Goal: Information Seeking & Learning: Learn about a topic

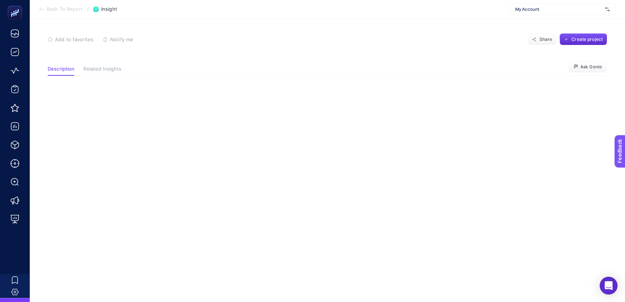
click at [90, 70] on span "Related Insights" at bounding box center [102, 69] width 38 height 6
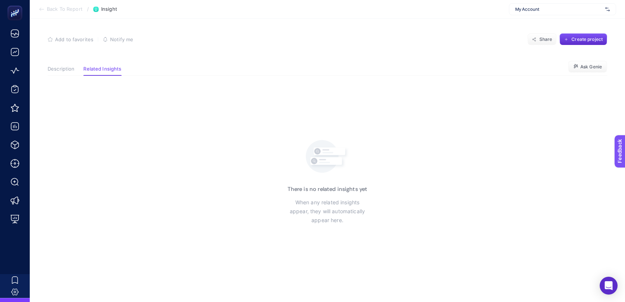
click at [59, 70] on span "Description" at bounding box center [61, 69] width 27 height 6
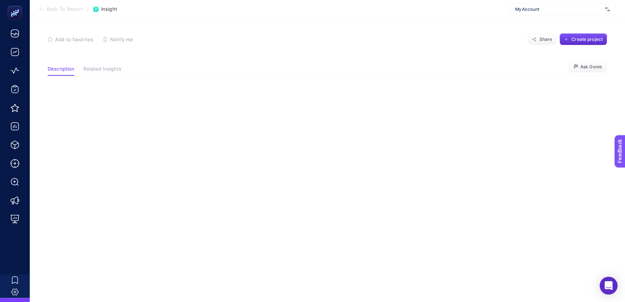
click at [63, 9] on span "Back To Report" at bounding box center [65, 9] width 36 height 6
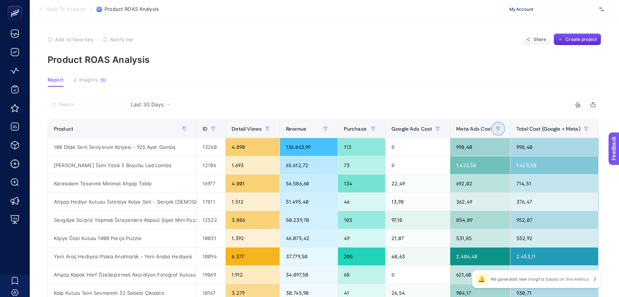
click at [504, 132] on button "button" at bounding box center [498, 129] width 12 height 12
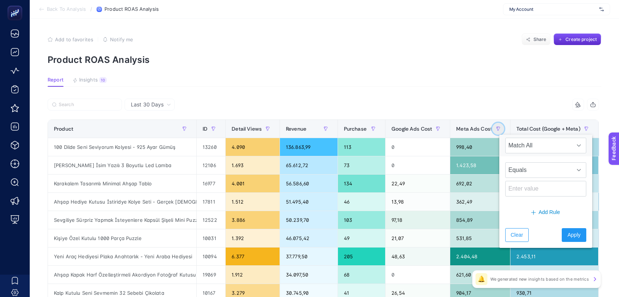
click at [504, 132] on button "button" at bounding box center [498, 129] width 12 height 12
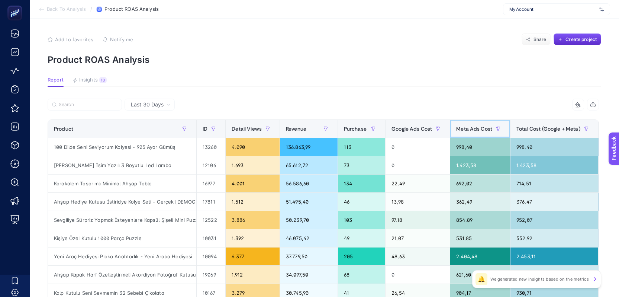
click at [478, 123] on div "Meta Ads Cost" at bounding box center [480, 129] width 48 height 12
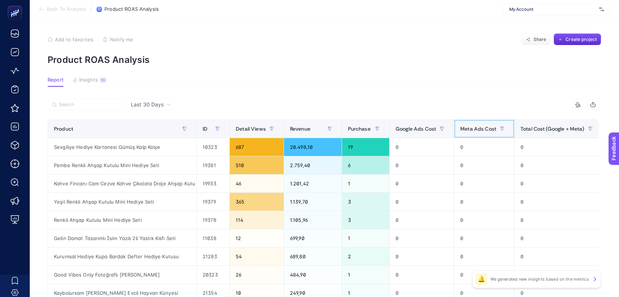
click at [478, 128] on span "Meta Ads Cost" at bounding box center [478, 129] width 36 height 6
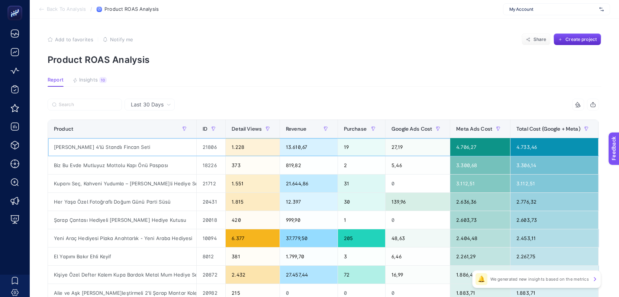
click at [106, 147] on div "[PERSON_NAME] 4'lü Standlı Fincan Seti" at bounding box center [122, 147] width 148 height 18
copy tr "[PERSON_NAME] 4'lü Standlı Fincan Seti"
click at [169, 181] on div "Kupanı Seç, Kahveni Yudumla – [PERSON_NAME]li Hediye Seti" at bounding box center [122, 183] width 148 height 18
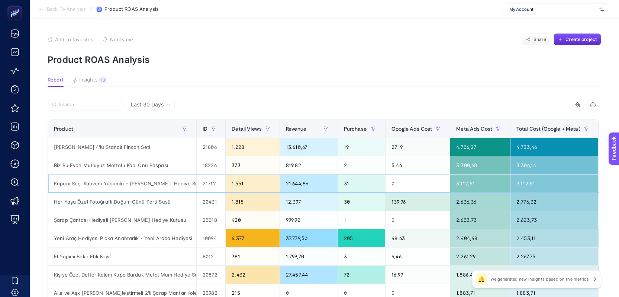
click at [169, 181] on div "Kupanı Seç, Kahveni Yudumla – [PERSON_NAME]li Hediye Seti" at bounding box center [122, 183] width 148 height 18
copy tr "Kupanı Seç, Kahveni Yudumla – [PERSON_NAME]li Hediye Seti"
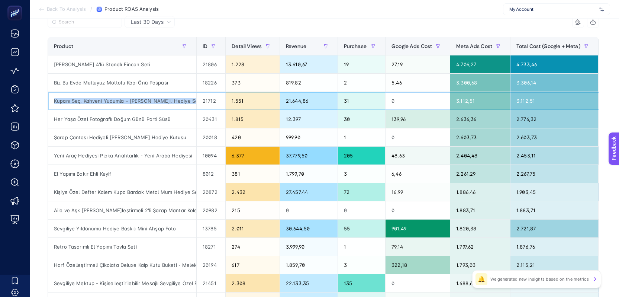
scroll to position [82, 0]
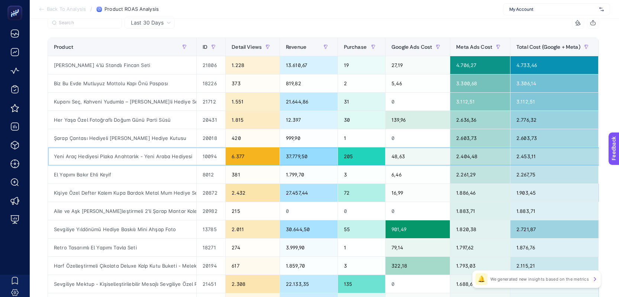
click at [463, 154] on div "2.404,48" at bounding box center [480, 156] width 60 height 18
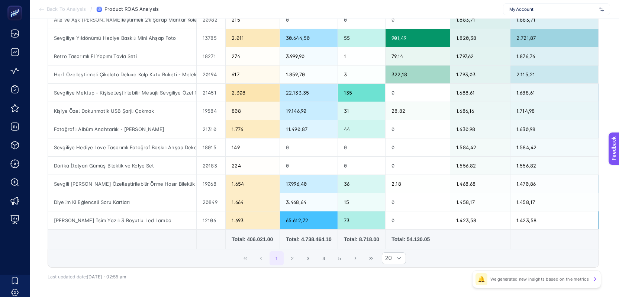
scroll to position [273, 0]
click at [150, 221] on div "[PERSON_NAME] İsim Yazılı 3 Boyutlu Led Lamba" at bounding box center [122, 220] width 148 height 18
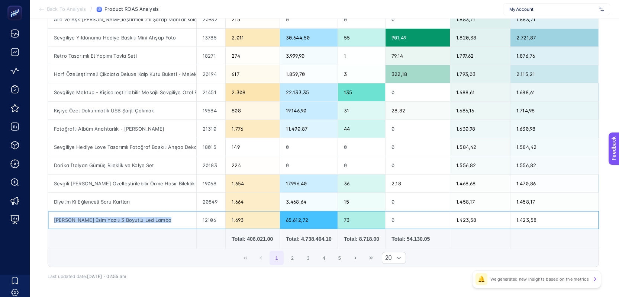
click at [150, 221] on div "[PERSON_NAME] İsim Yazılı 3 Boyutlu Led Lamba" at bounding box center [122, 220] width 148 height 18
copy tr "[PERSON_NAME] İsim Yazılı 3 Boyutlu Led Lamba"
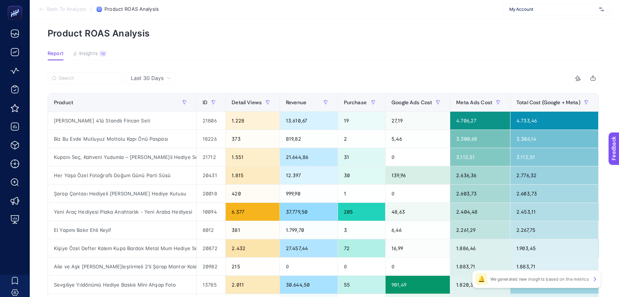
scroll to position [29, 0]
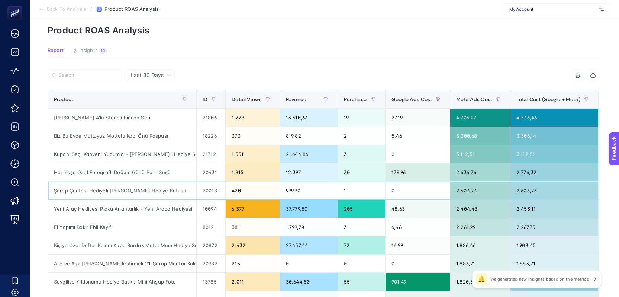
click at [157, 190] on div "Şarap Çantası Hediyeli [PERSON_NAME] Hediye Kutusu" at bounding box center [122, 191] width 148 height 18
copy tr "Şarap Çantası Hediyeli [PERSON_NAME] Hediye Kutusu"
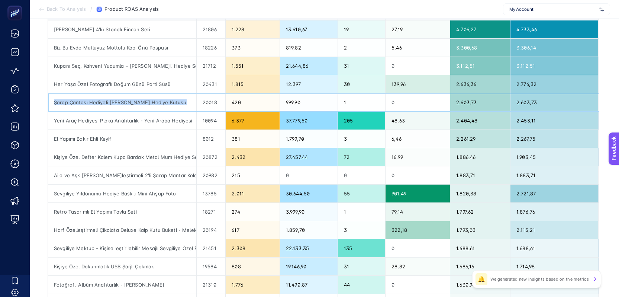
scroll to position [121, 0]
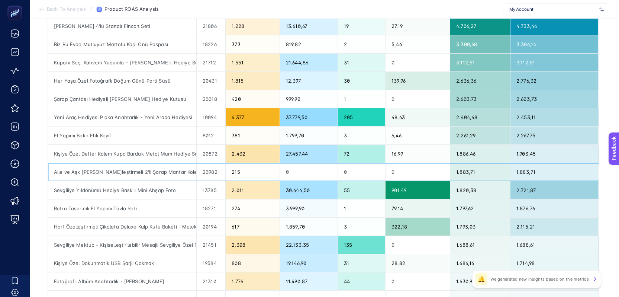
click at [175, 173] on div "Aile ve Aşk [PERSON_NAME]leştirmeli 2'li Şarap Mantar Koleksiyon Kutusu" at bounding box center [122, 172] width 148 height 18
copy tr "Aile ve Aşk [PERSON_NAME]leştirmeli 2'li Şarap Mantar Koleksiyon Kutusu"
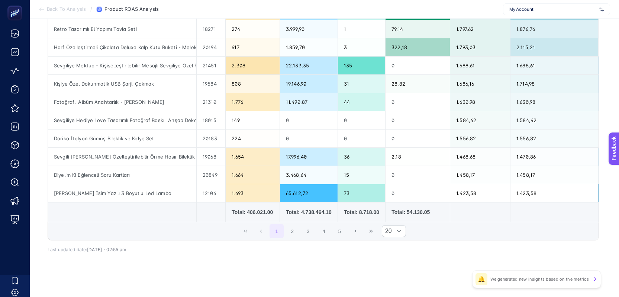
scroll to position [299, 0]
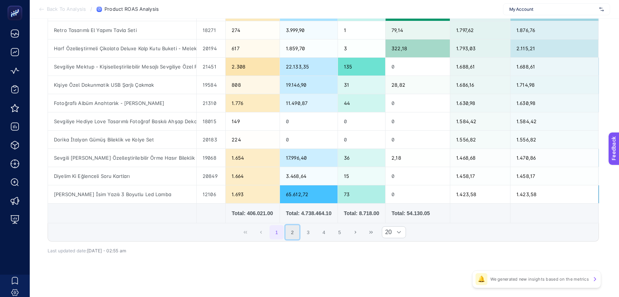
click at [295, 238] on button "2" at bounding box center [293, 232] width 14 height 14
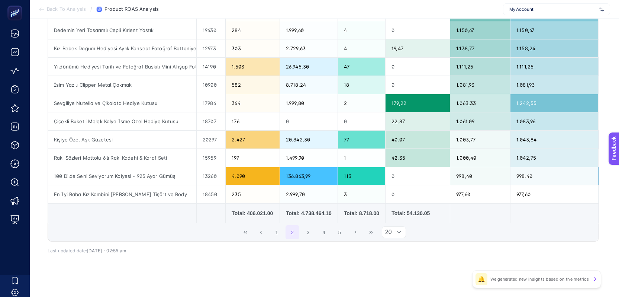
click at [398, 238] on div at bounding box center [399, 232] width 14 height 11
click at [392, 268] on li "50" at bounding box center [397, 268] width 25 height 15
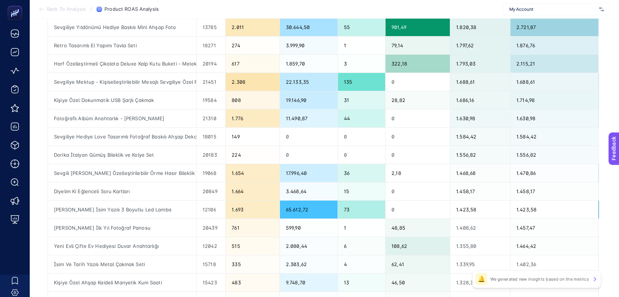
scroll to position [285, 3]
click at [145, 209] on div "[PERSON_NAME] İsim Yazılı 3 Boyutlu Led Lamba" at bounding box center [122, 209] width 148 height 18
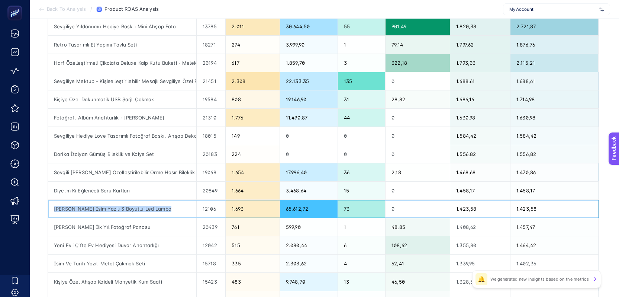
click at [145, 209] on div "[PERSON_NAME] İsim Yazılı 3 Boyutlu Led Lamba" at bounding box center [122, 209] width 148 height 18
copy tr "[PERSON_NAME] İsim Yazılı 3 Boyutlu Led Lamba"
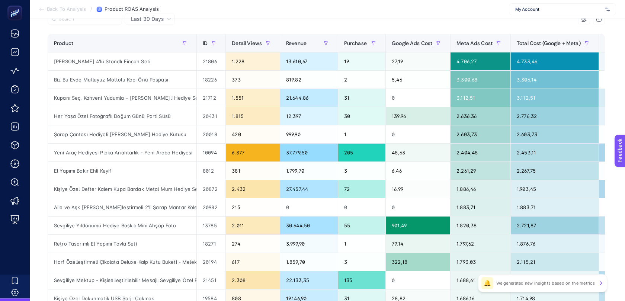
scroll to position [0, 0]
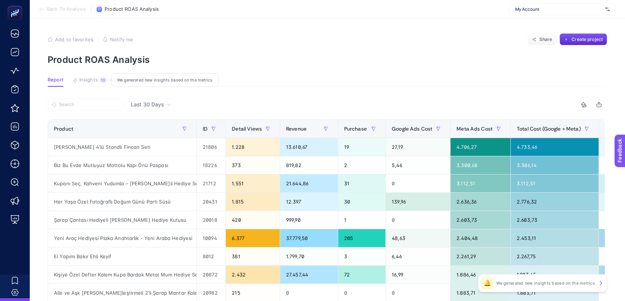
click at [99, 84] on button "Insights 10 We generated new insights based on the metrics" at bounding box center [90, 82] width 34 height 10
